Goal: Task Accomplishment & Management: Manage account settings

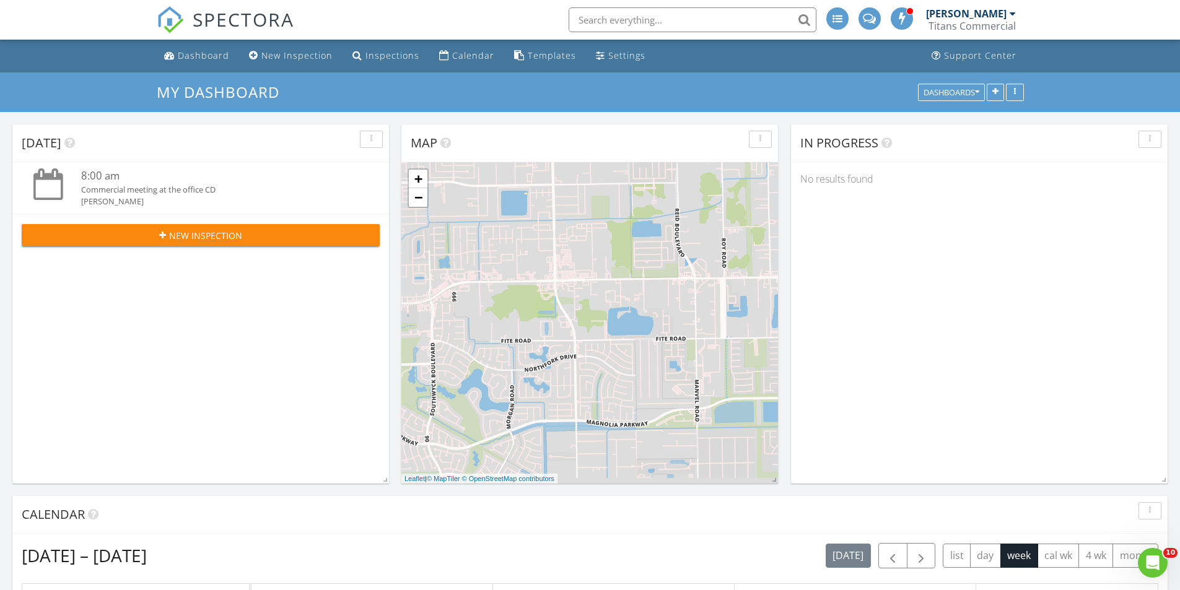
click at [973, 26] on div "Titans Commercial" at bounding box center [971, 26] width 87 height 12
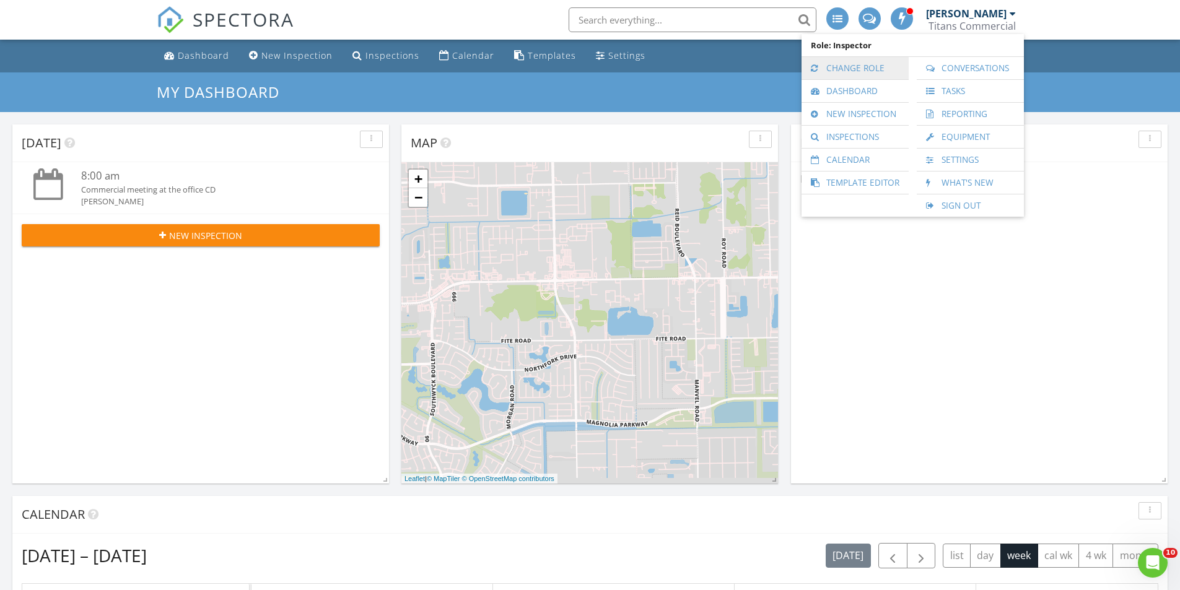
click at [865, 68] on link "Change Role" at bounding box center [855, 68] width 95 height 22
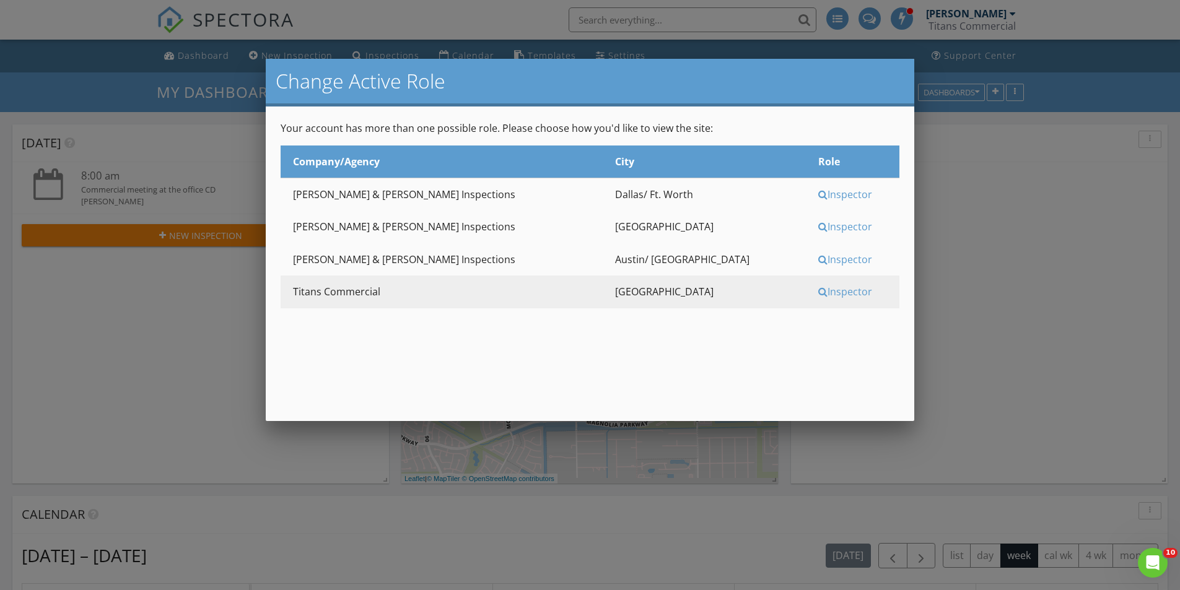
drag, startPoint x: 788, startPoint y: 222, endPoint x: 858, endPoint y: 233, distance: 71.5
click at [818, 223] on div "Inspector" at bounding box center [857, 227] width 79 height 14
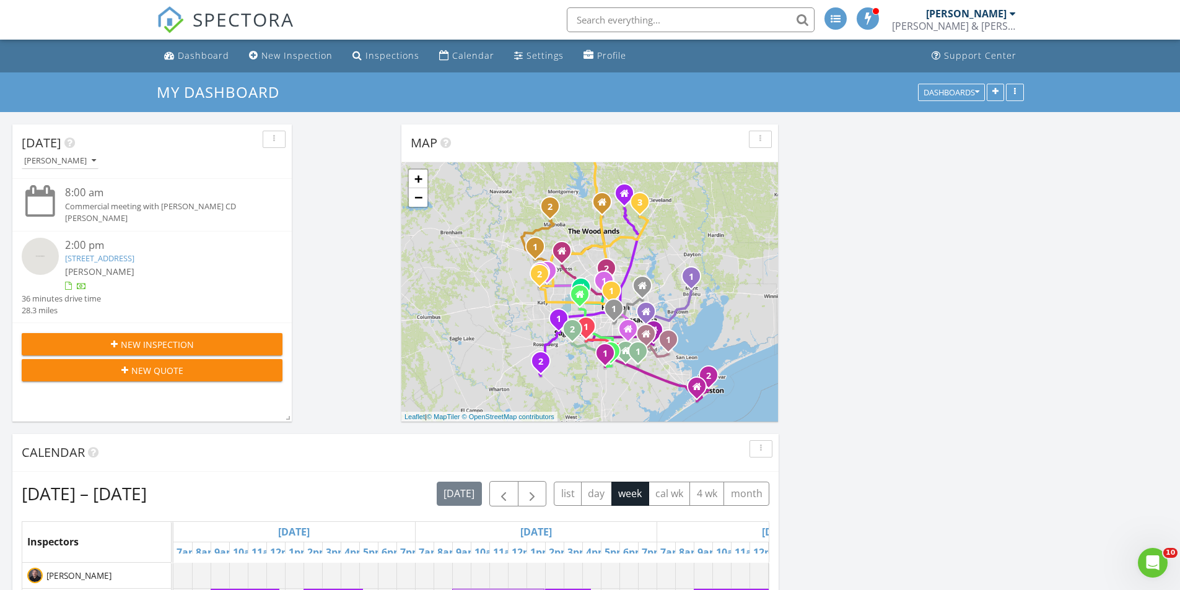
click at [134, 253] on link "12043 Lakeview Blvd, Mount Belvieu, TX 77523" at bounding box center [99, 258] width 69 height 11
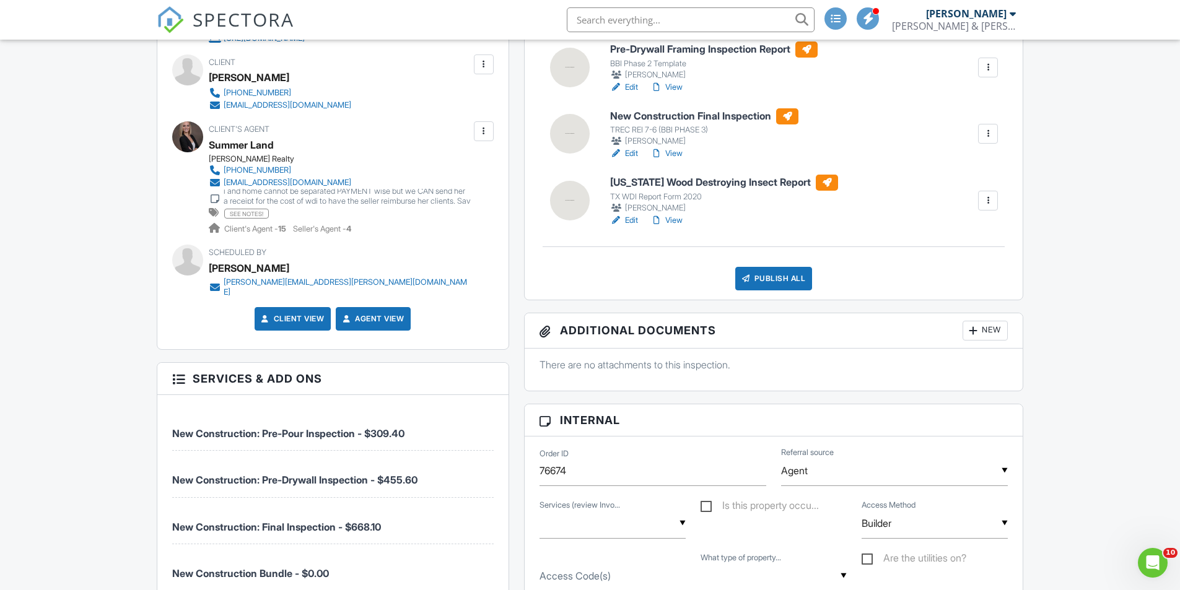
scroll to position [681, 0]
